Goal: Task Accomplishment & Management: Complete application form

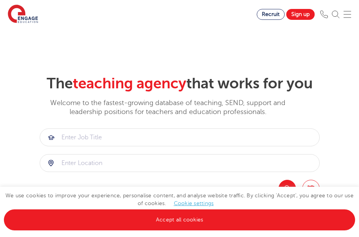
click at [350, 14] on img at bounding box center [347, 14] width 8 height 8
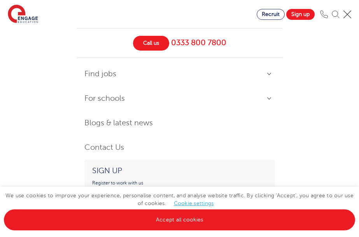
scroll to position [16, 0]
click at [331, 61] on div "Call us [PHONE_NUMBER] Find jobs All vacancies Working in SEND Non-classroom ro…" at bounding box center [179, 118] width 359 height 237
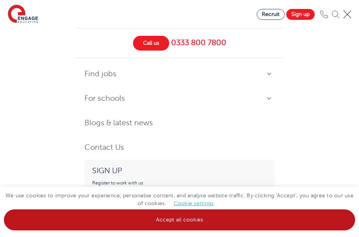
click at [244, 215] on link "Accept all cookies" at bounding box center [179, 219] width 351 height 21
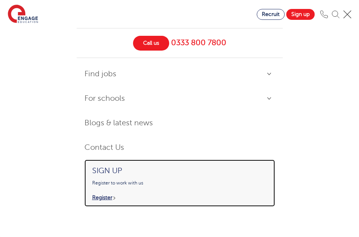
click at [91, 195] on link "Sign up Register to work with us Register" at bounding box center [179, 182] width 190 height 47
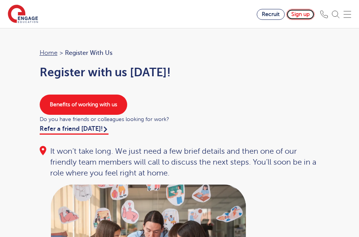
click at [311, 16] on link "Sign up" at bounding box center [300, 14] width 28 height 11
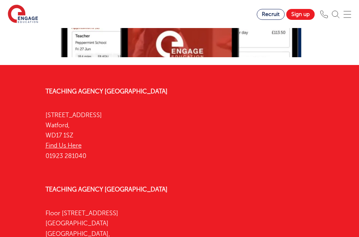
scroll to position [1100, 0]
